Goal: Information Seeking & Learning: Learn about a topic

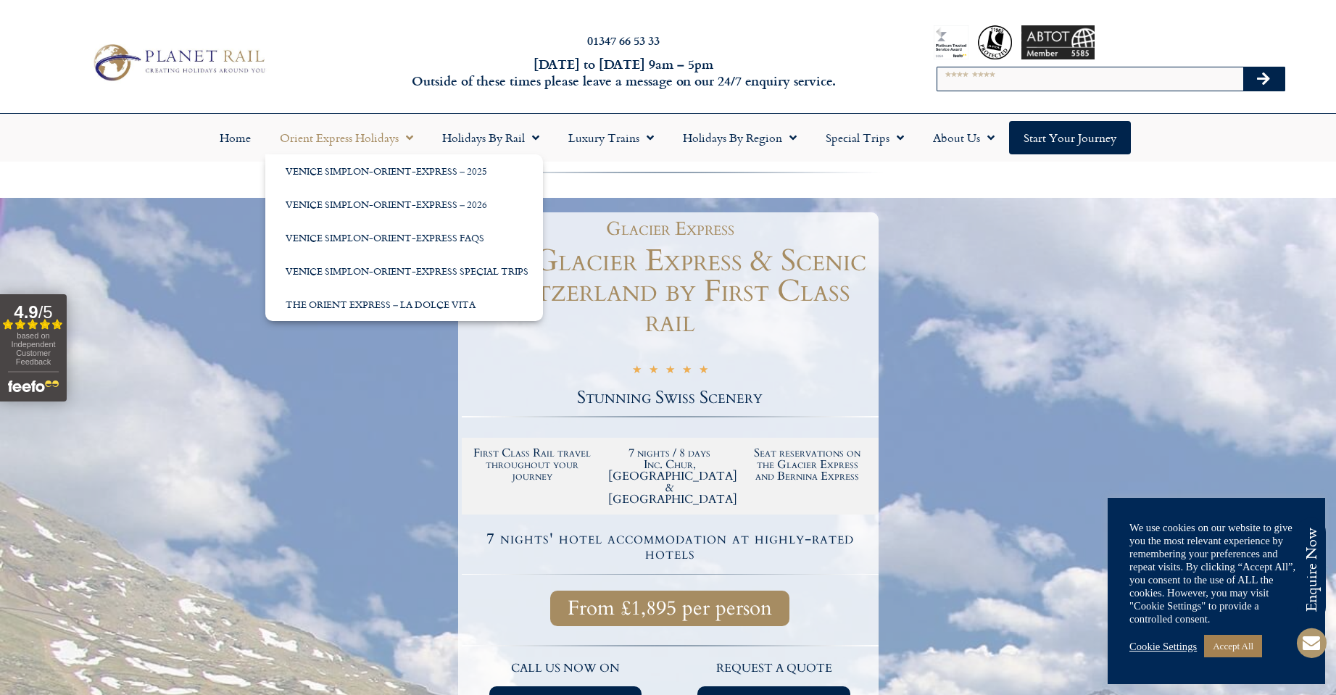
click at [349, 138] on link "Orient Express Holidays" at bounding box center [346, 137] width 162 height 33
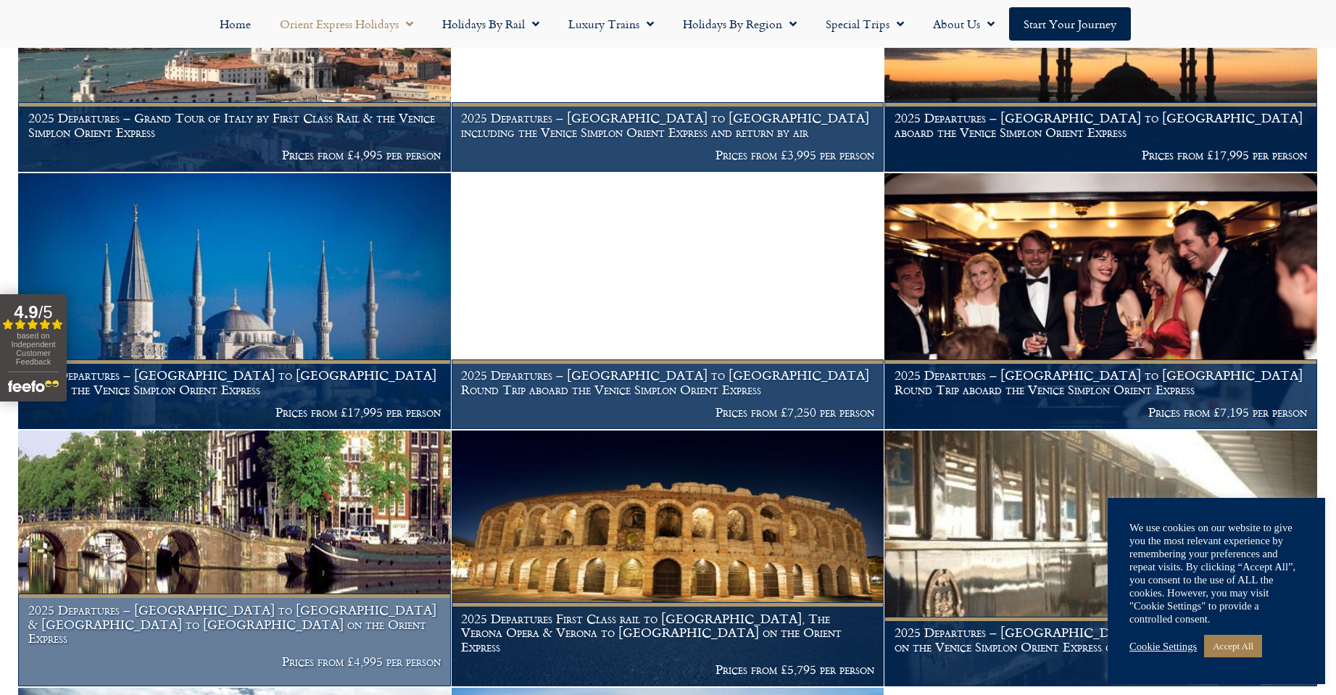
scroll to position [1667, 0]
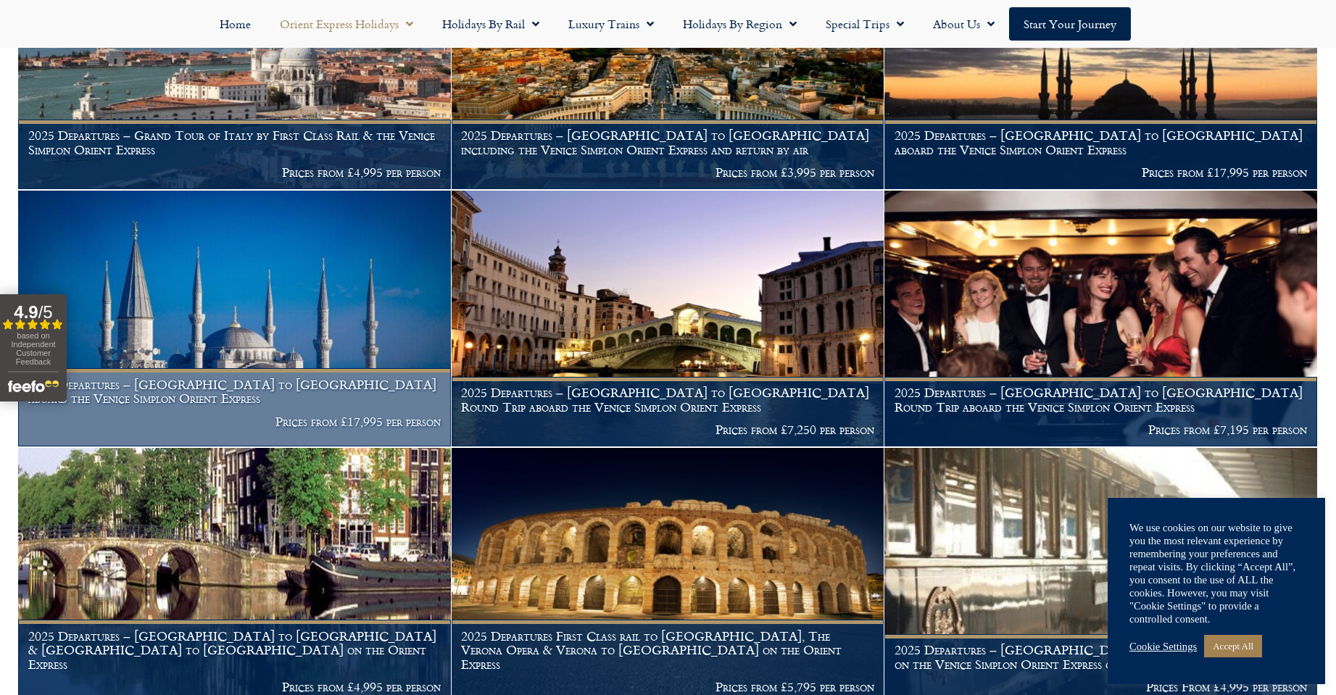
click at [199, 378] on h1 "2025 Departures – Paris to Istanbul aboard the Venice Simplon Orient Express" at bounding box center [234, 392] width 413 height 28
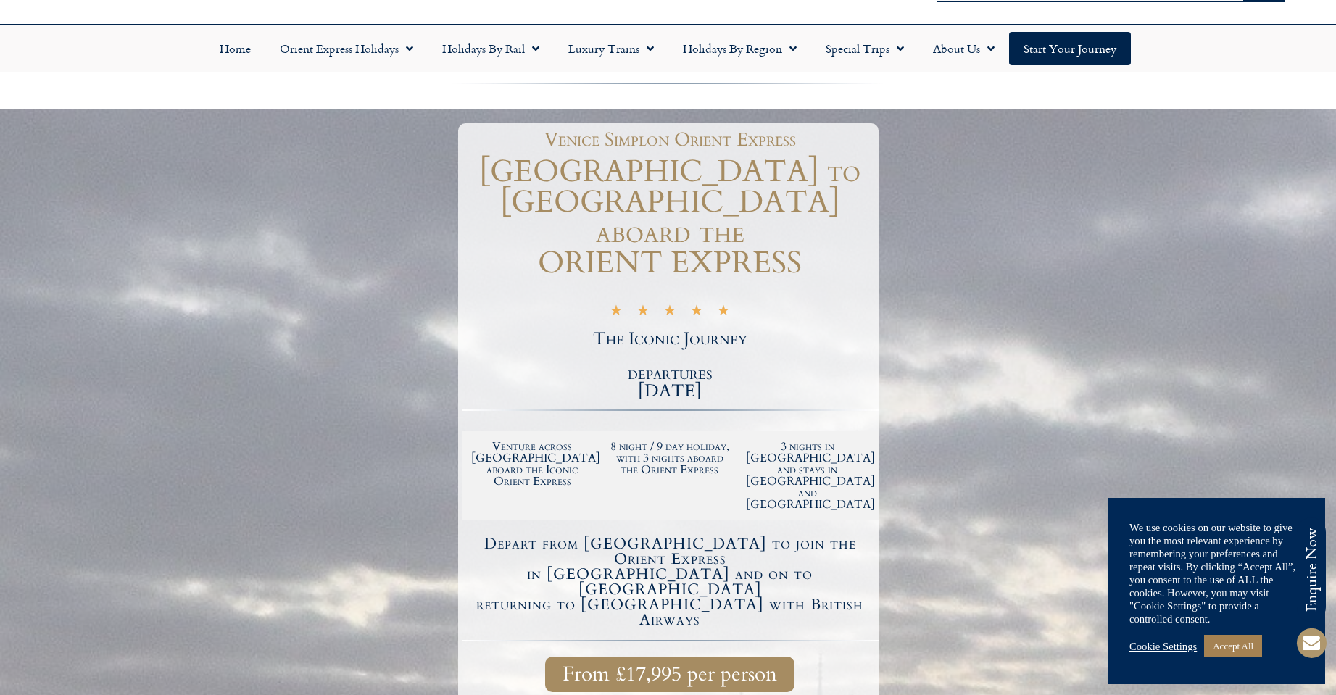
scroll to position [362, 0]
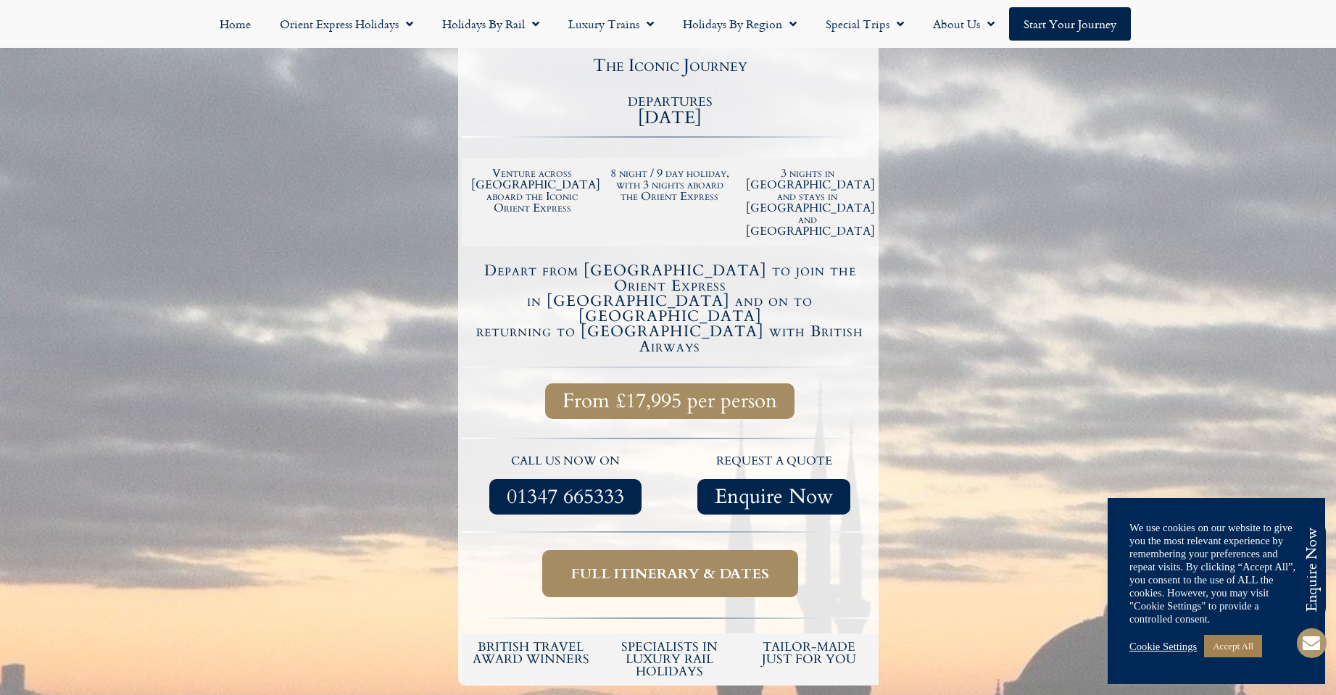
click at [644, 565] on span "Full itinerary & dates" at bounding box center [670, 574] width 198 height 18
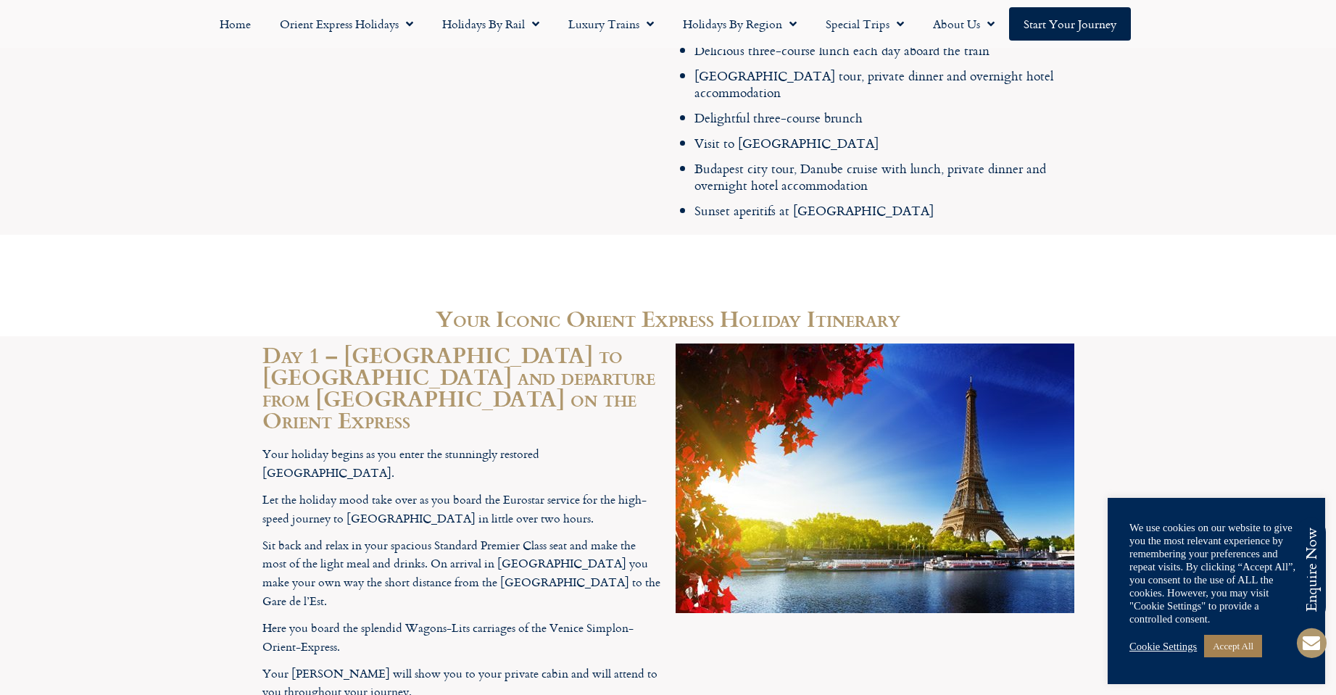
scroll to position [3272, 0]
